Goal: Information Seeking & Learning: Learn about a topic

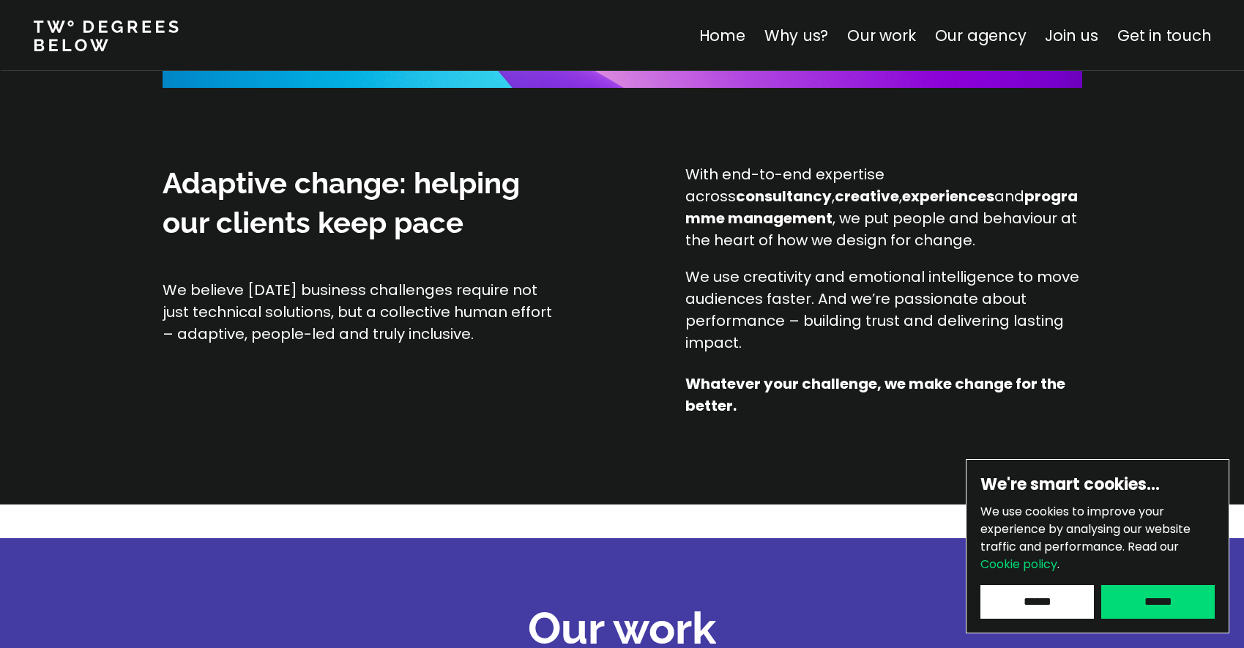
scroll to position [1237, 0]
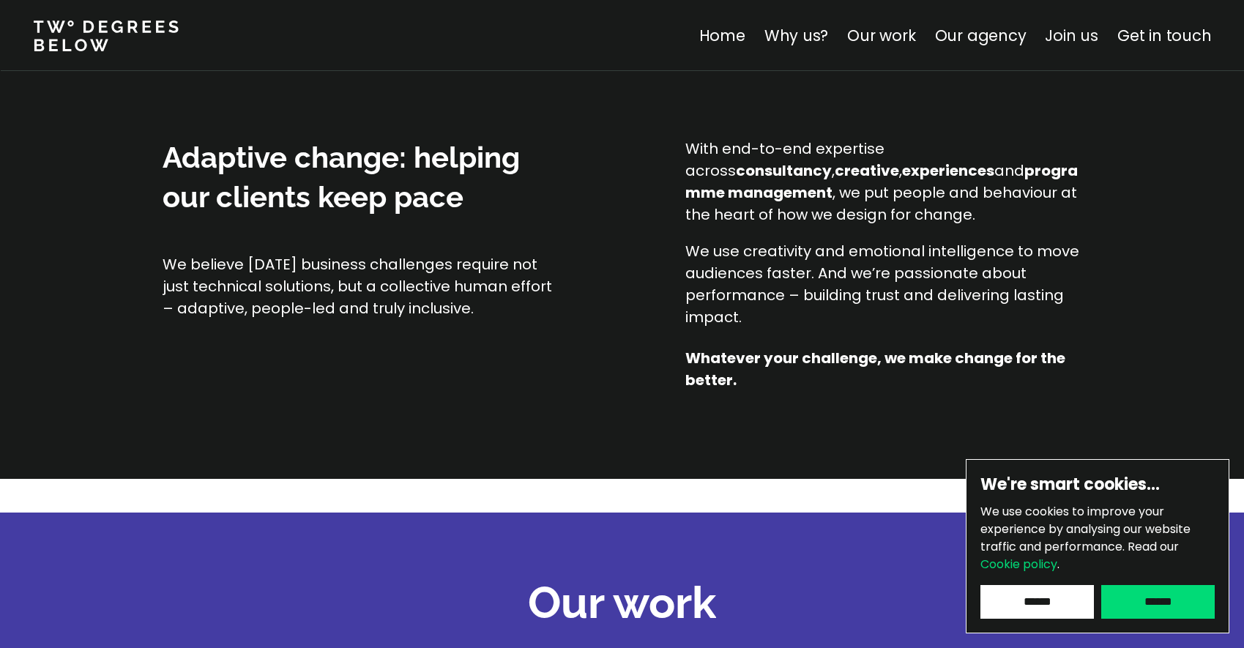
click at [1093, 37] on link "Join us" at bounding box center [1071, 35] width 53 height 21
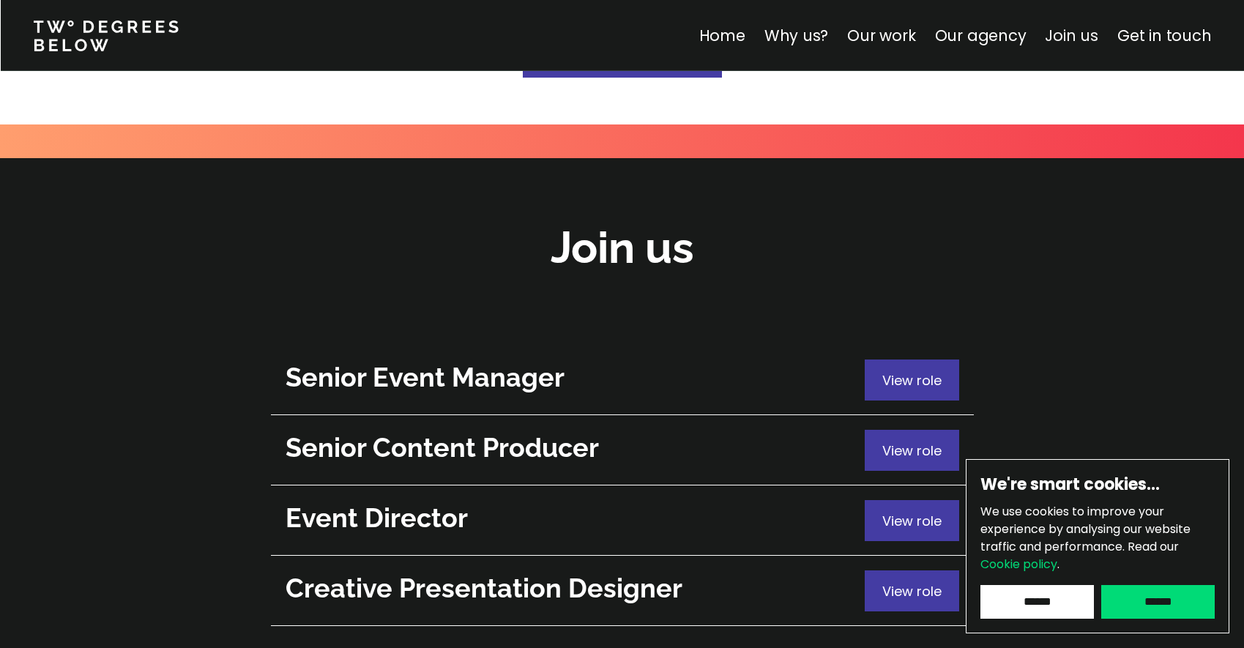
scroll to position [5197, 0]
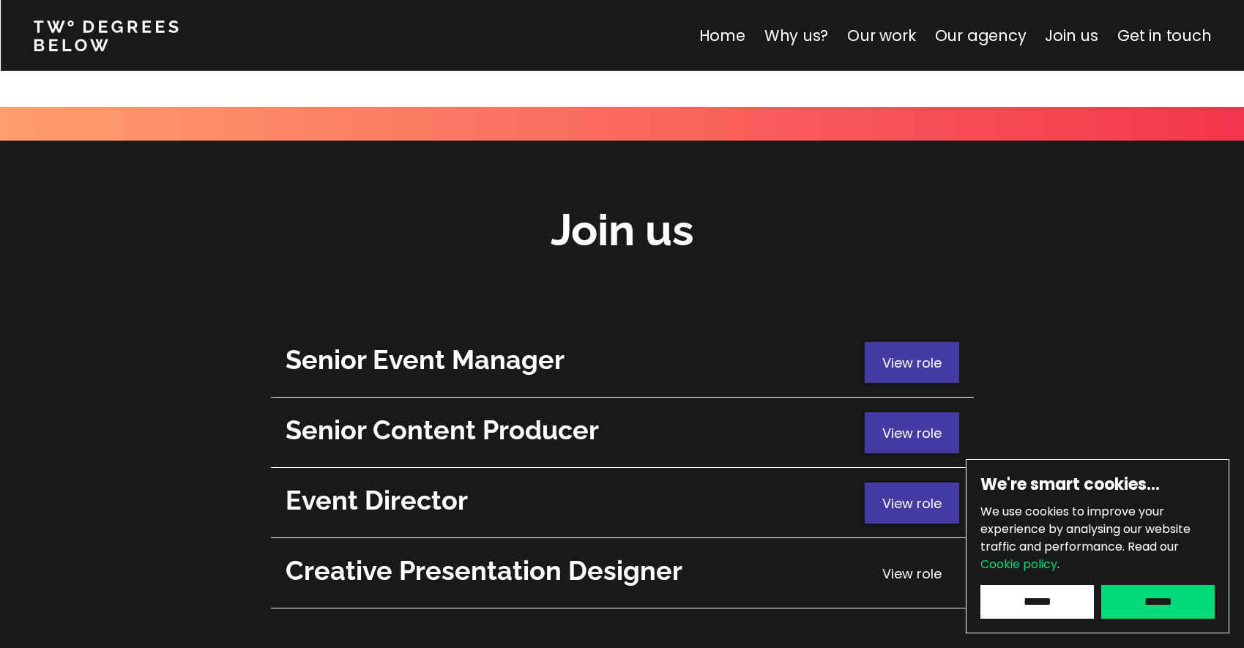
click at [896, 565] on span "View role" at bounding box center [911, 574] width 59 height 18
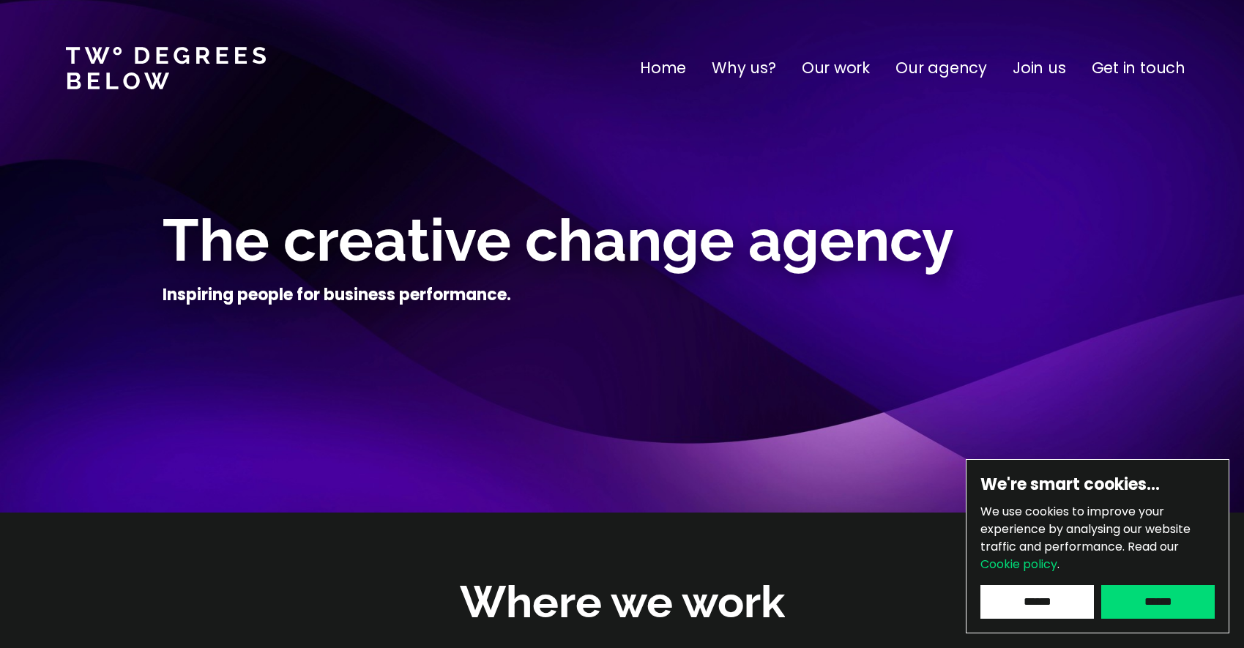
scroll to position [5197, 0]
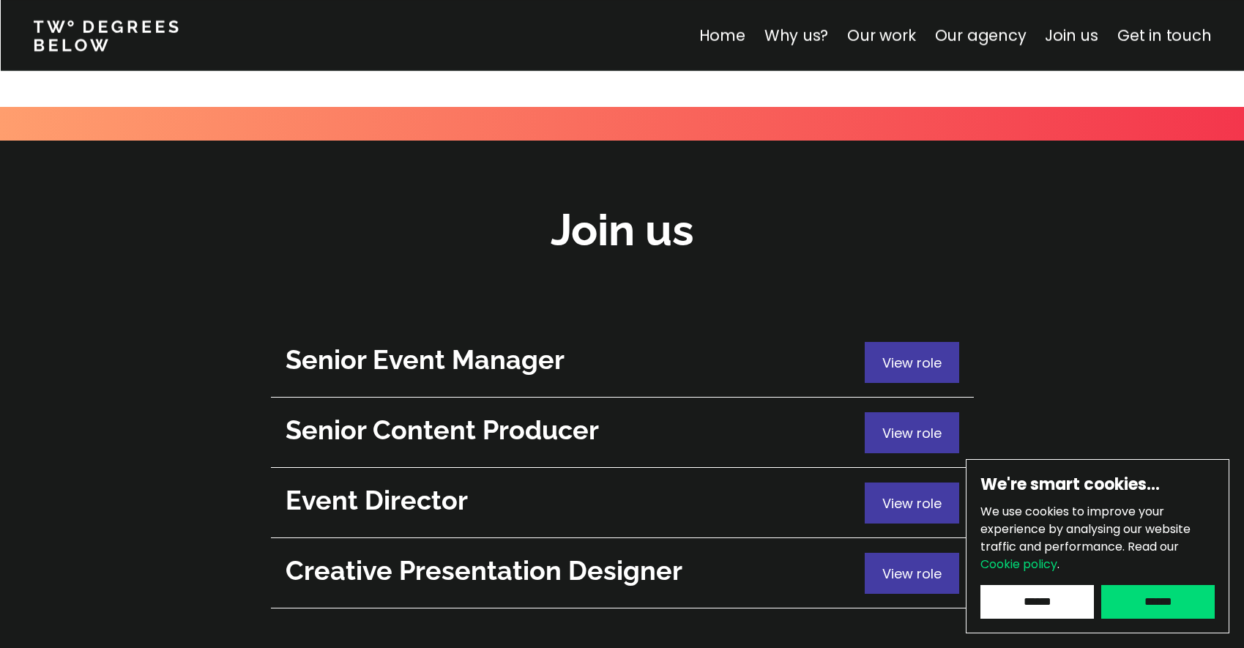
click at [419, 412] on h2 "Senior Content Producer" at bounding box center [572, 430] width 572 height 36
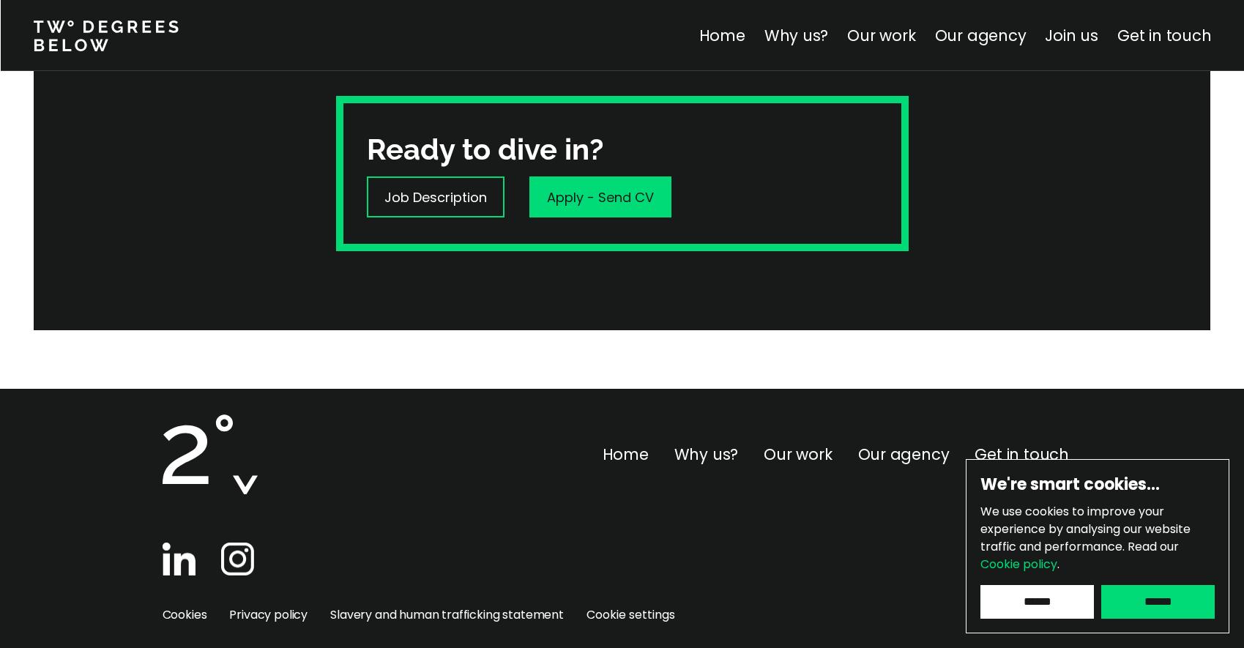
scroll to position [620, 0]
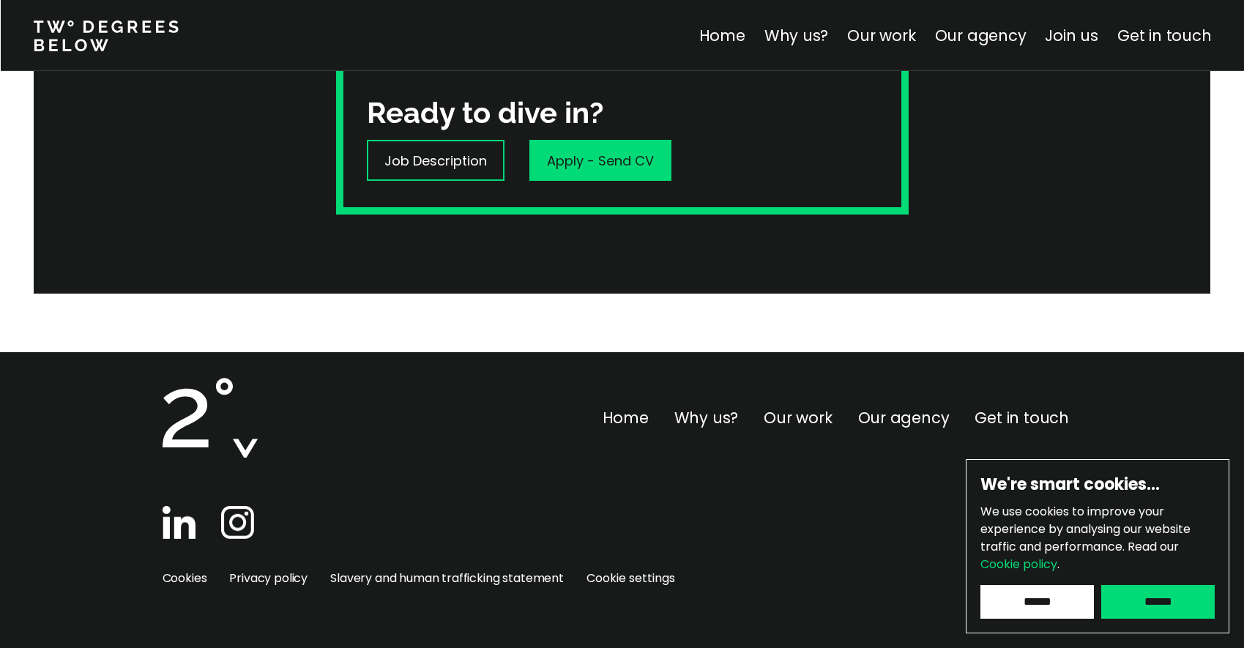
click at [229, 527] on img at bounding box center [237, 522] width 33 height 33
